Goal: Find specific page/section: Find specific page/section

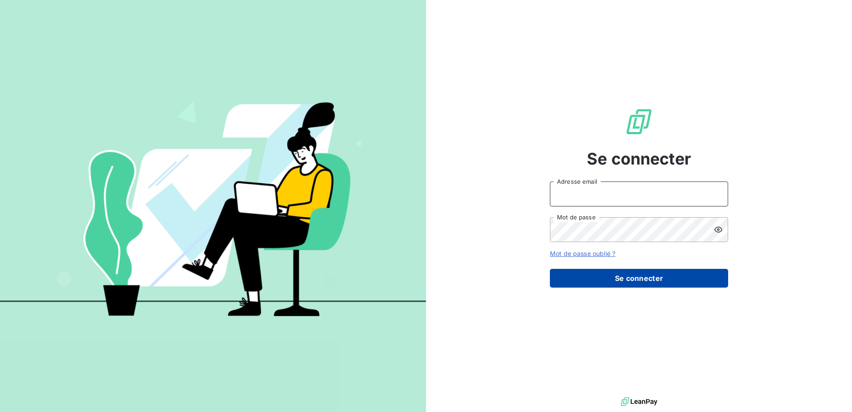
type input "[EMAIL_ADDRESS][DOMAIN_NAME]"
click at [617, 278] on button "Se connecter" at bounding box center [639, 278] width 178 height 19
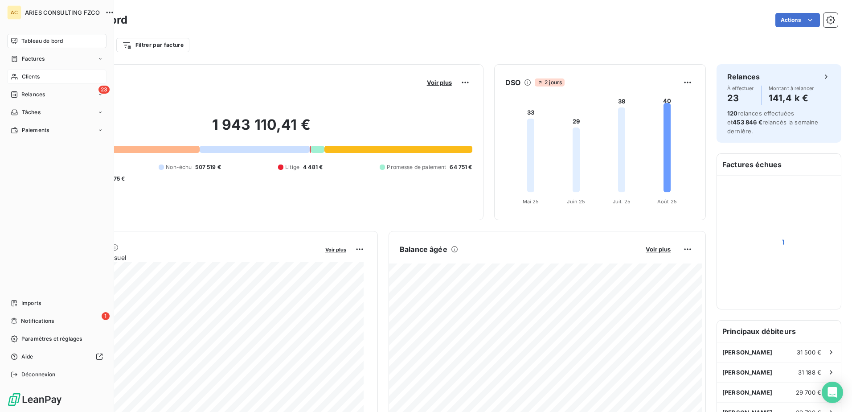
click at [18, 79] on icon at bounding box center [15, 76] width 8 height 7
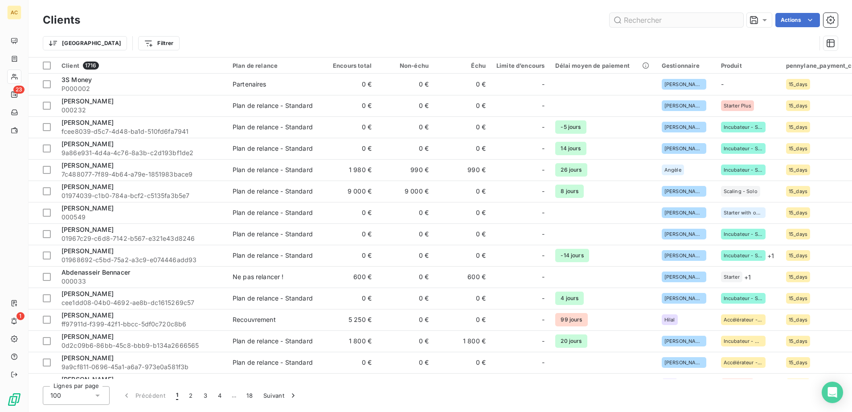
click at [680, 20] on input "text" at bounding box center [677, 20] width 134 height 14
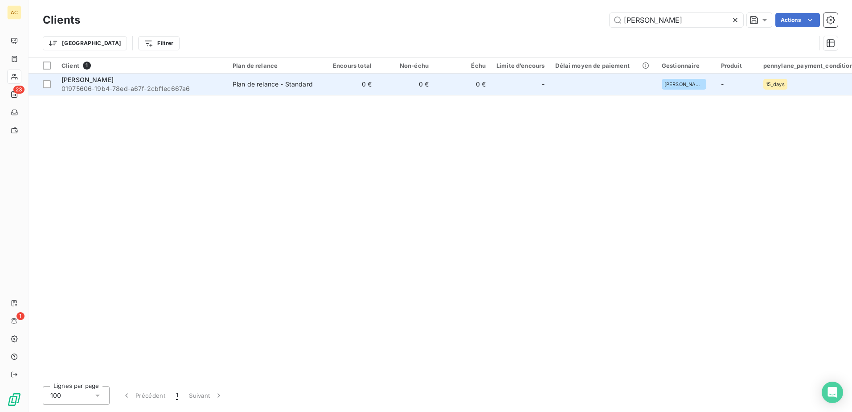
type input "[PERSON_NAME]"
click at [137, 91] on span "01975606-19b4-78ed-a67f-2cbf1ec667a6" at bounding box center [142, 88] width 160 height 9
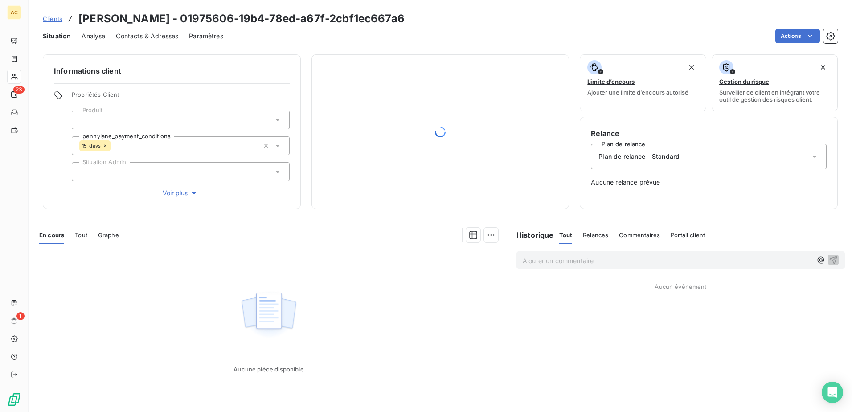
click at [60, 20] on span "Clients" at bounding box center [53, 18] width 20 height 7
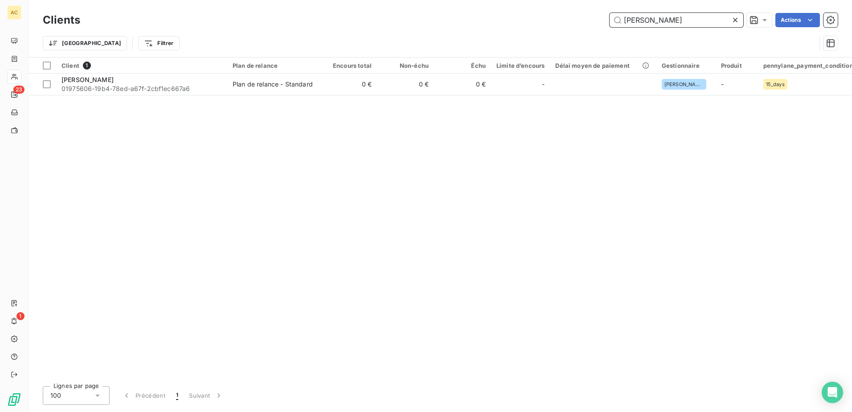
click at [674, 21] on input "[PERSON_NAME]" at bounding box center [677, 20] width 134 height 14
click at [674, 20] on input "[PERSON_NAME]" at bounding box center [677, 20] width 134 height 14
paste input "Ezion"
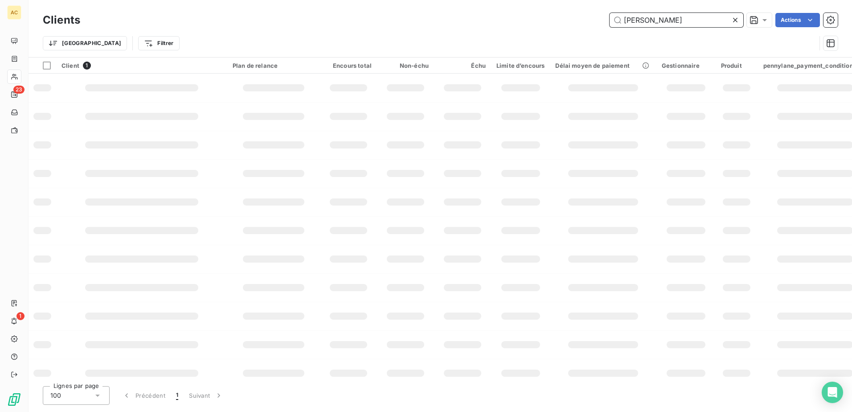
drag, startPoint x: 674, startPoint y: 20, endPoint x: 550, endPoint y: 21, distance: 124.4
click at [550, 21] on div "[PERSON_NAME] Actions" at bounding box center [464, 20] width 747 height 14
paste input "Ezion"
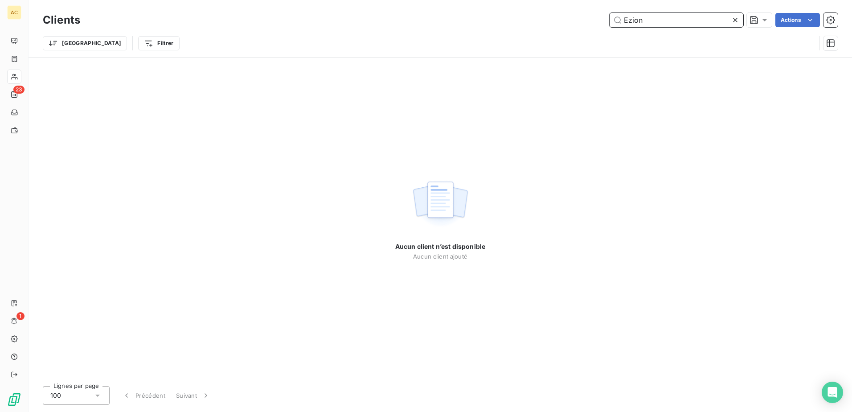
type input "Ezion"
